Goal: Use online tool/utility: Utilize a website feature to perform a specific function

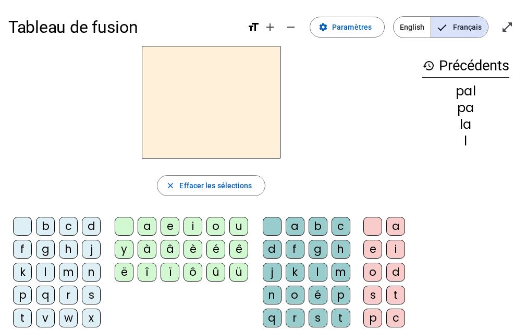
click at [64, 270] on div "m" at bounding box center [68, 272] width 19 height 19
click at [146, 228] on div "a" at bounding box center [147, 226] width 19 height 19
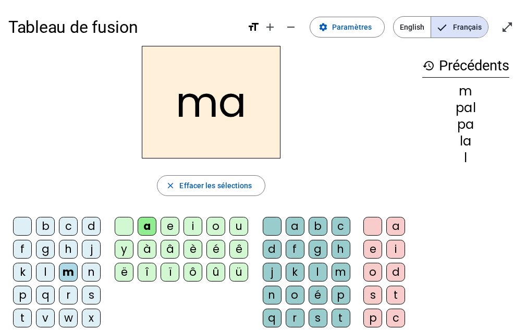
click at [21, 313] on div "t" at bounding box center [22, 318] width 19 height 19
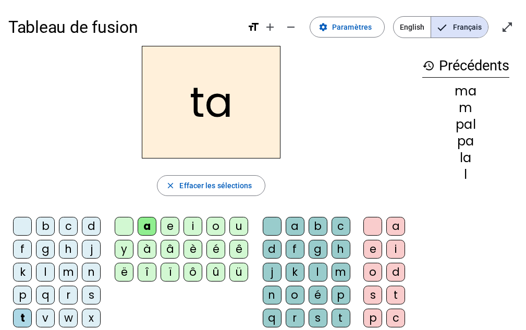
click at [45, 269] on div "l" at bounding box center [45, 272] width 19 height 19
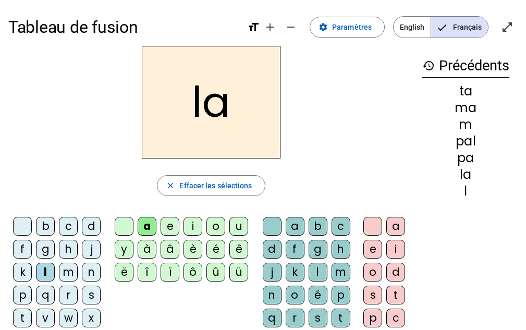
click at [165, 225] on div "e" at bounding box center [170, 226] width 19 height 19
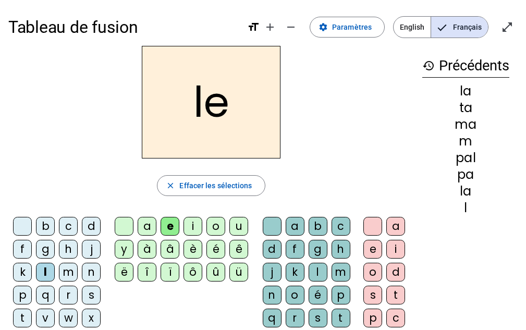
click at [239, 223] on div "u" at bounding box center [238, 226] width 19 height 19
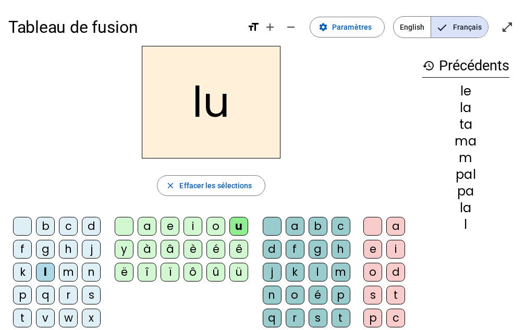
click at [17, 313] on div "t" at bounding box center [22, 318] width 19 height 19
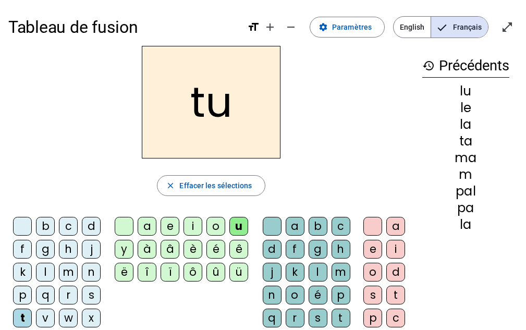
click at [92, 225] on div "d" at bounding box center [91, 226] width 19 height 19
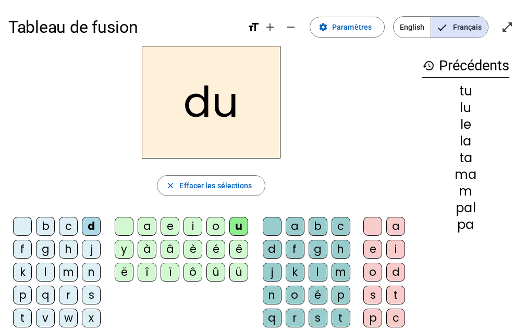
click at [167, 222] on div "e" at bounding box center [170, 226] width 19 height 19
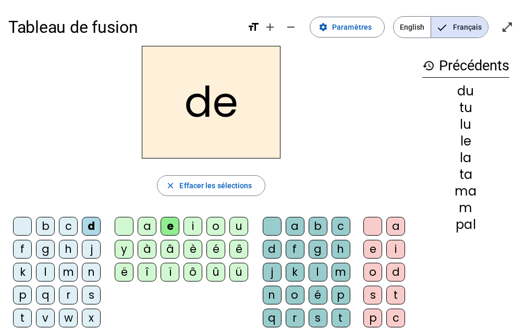
click at [67, 272] on div "m" at bounding box center [68, 272] width 19 height 19
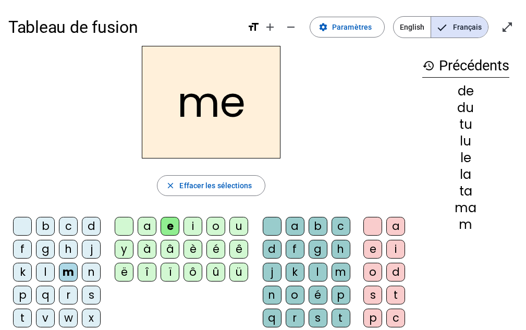
click at [88, 249] on div "j" at bounding box center [91, 249] width 19 height 19
